Goal: Navigation & Orientation: Find specific page/section

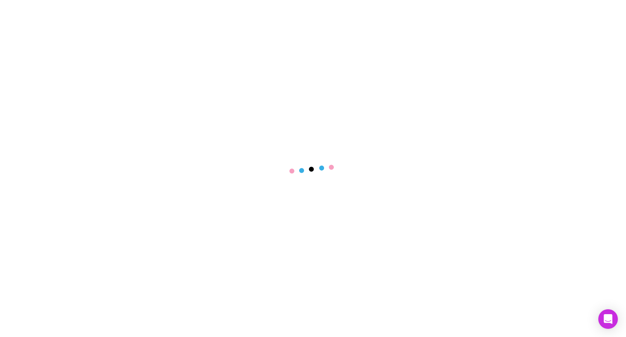
click at [497, 40] on main at bounding box center [313, 168] width 626 height 337
drag, startPoint x: 0, startPoint y: 0, endPoint x: 497, endPoint y: 40, distance: 499.0
click at [497, 40] on main at bounding box center [313, 168] width 626 height 337
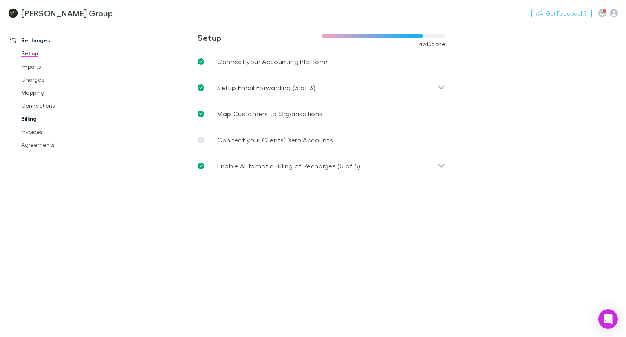
click at [31, 121] on link "Billing" at bounding box center [60, 118] width 94 height 13
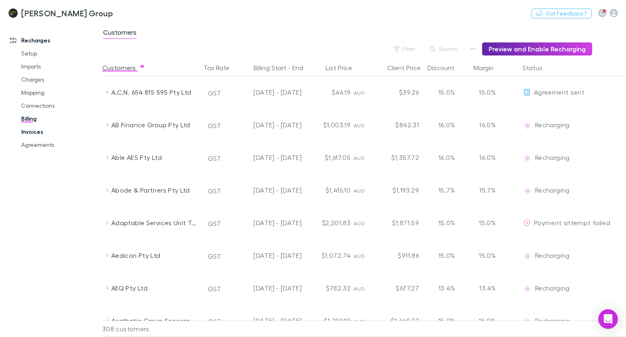
click at [27, 133] on link "Invoices" at bounding box center [60, 131] width 94 height 13
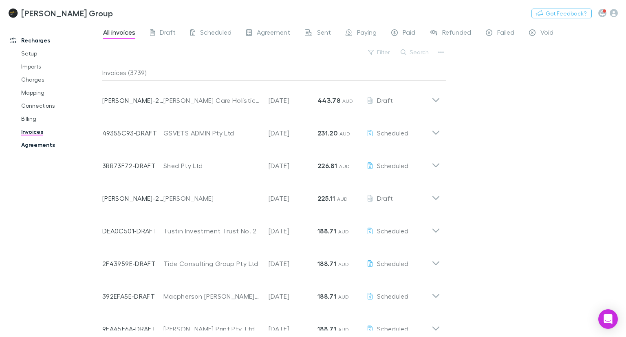
click at [31, 144] on link "Agreements" at bounding box center [60, 144] width 94 height 13
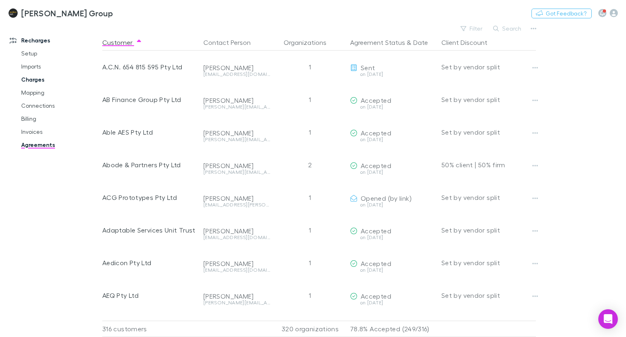
click at [24, 77] on link "Charges" at bounding box center [60, 79] width 94 height 13
